Goal: Find specific page/section: Find specific page/section

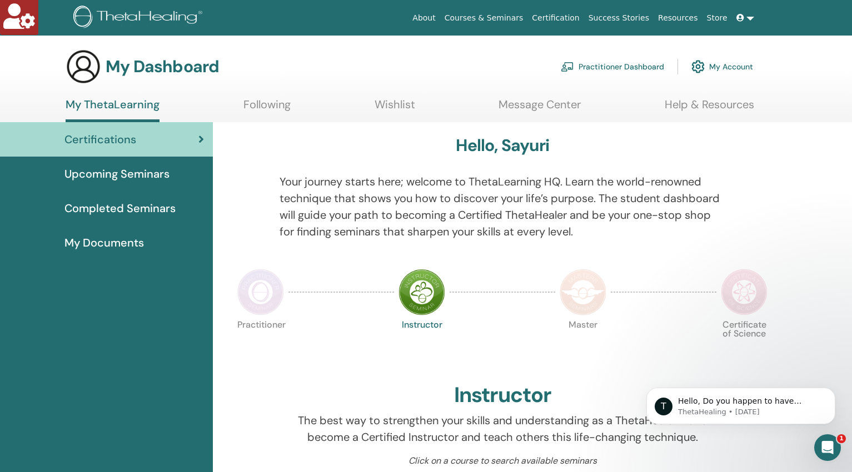
click at [102, 242] on span "My Documents" at bounding box center [103, 243] width 79 height 17
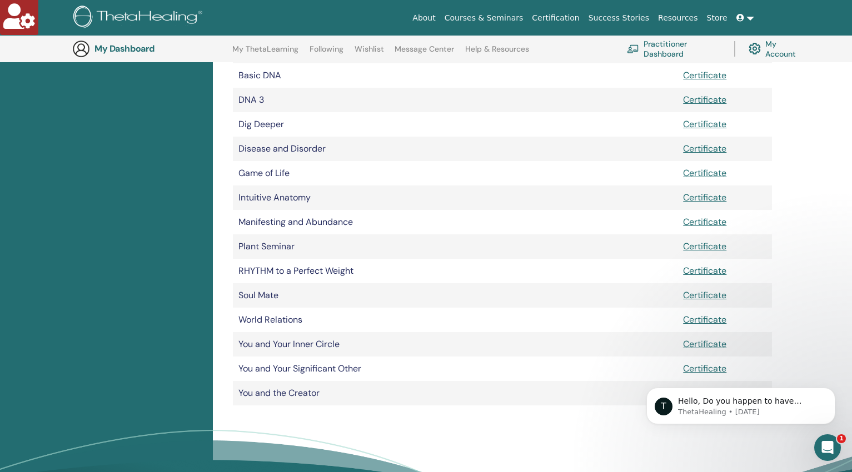
scroll to position [285, 0]
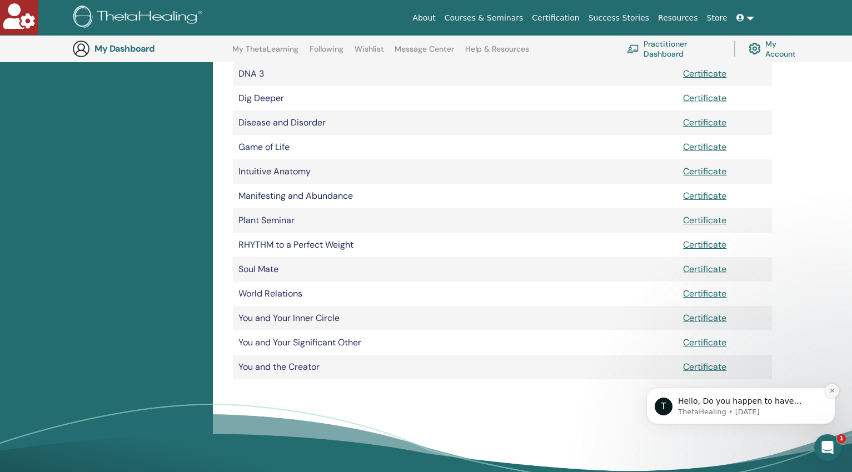
click at [831, 392] on icon "Dismiss notification" at bounding box center [832, 391] width 4 height 4
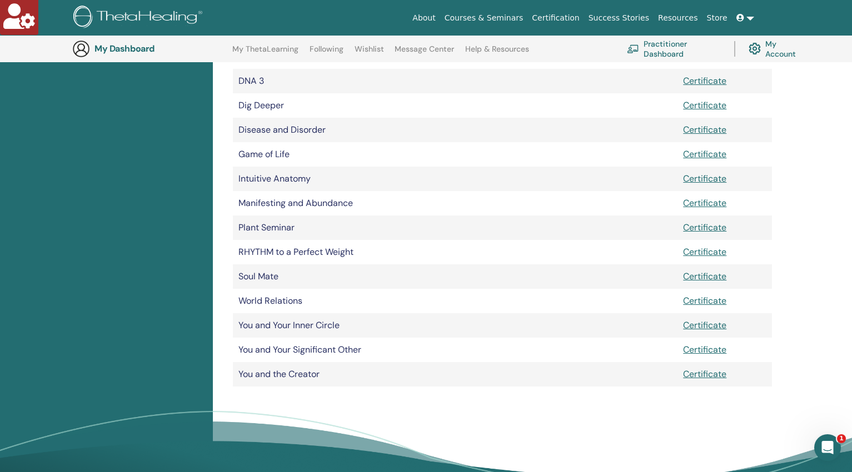
scroll to position [90, 0]
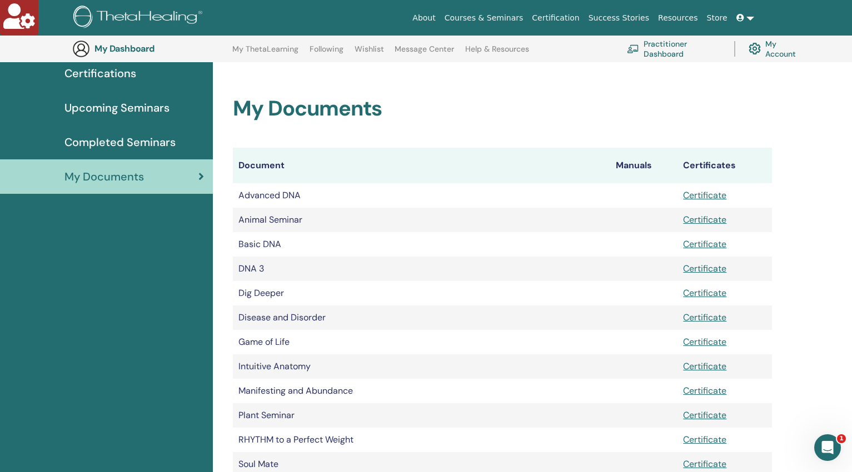
click at [106, 145] on span "Completed Seminars" at bounding box center [119, 142] width 111 height 17
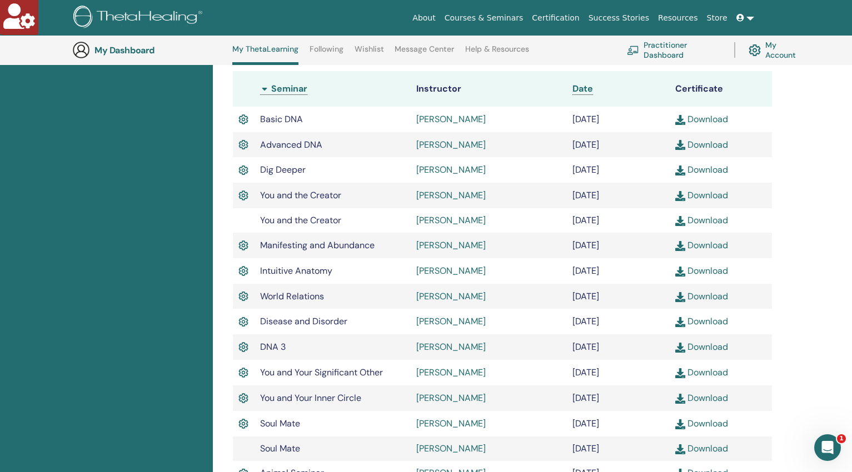
scroll to position [392, 0]
